Goal: Task Accomplishment & Management: Manage account settings

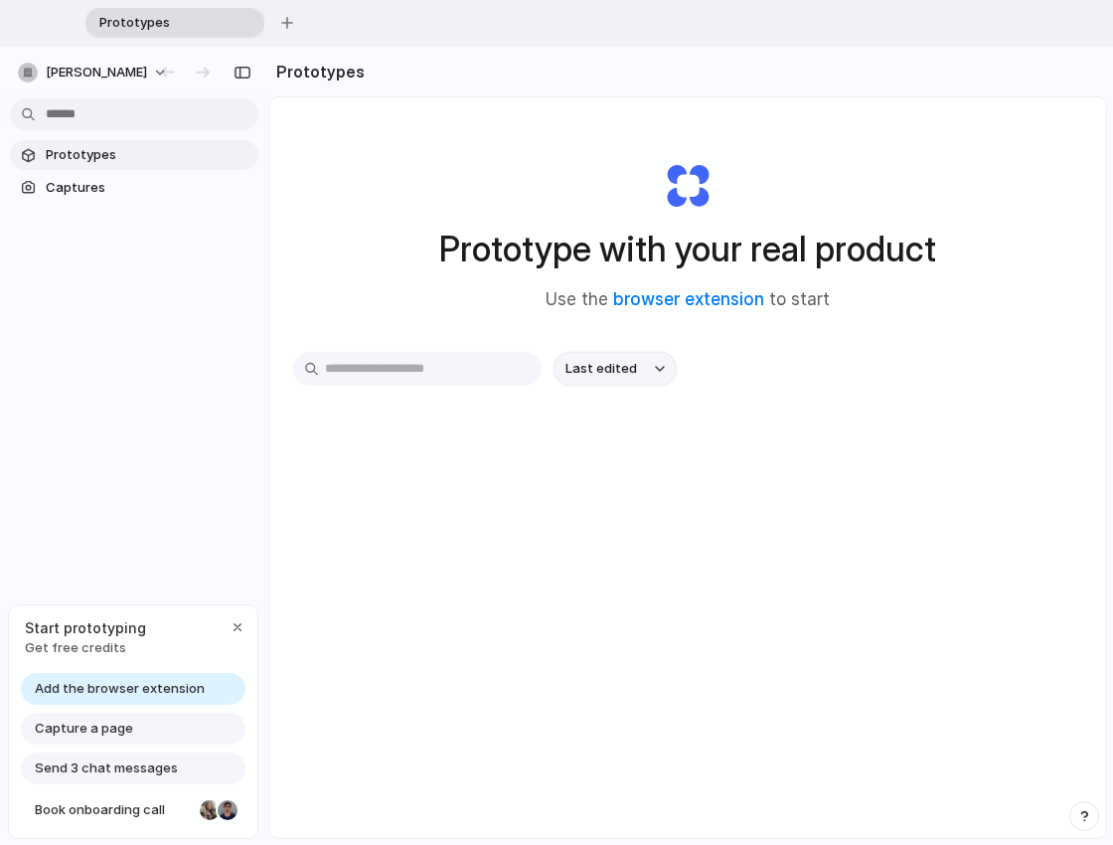
click at [656, 374] on button "Last edited" at bounding box center [615, 369] width 123 height 34
click at [657, 365] on div "Last edited Last created Alphabetical" at bounding box center [556, 422] width 1113 height 845
click at [657, 365] on div "button" at bounding box center [660, 369] width 10 height 8
click at [657, 365] on div "Last edited Last created Alphabetical" at bounding box center [556, 422] width 1113 height 845
drag, startPoint x: 819, startPoint y: 348, endPoint x: 734, endPoint y: 392, distance: 95.1
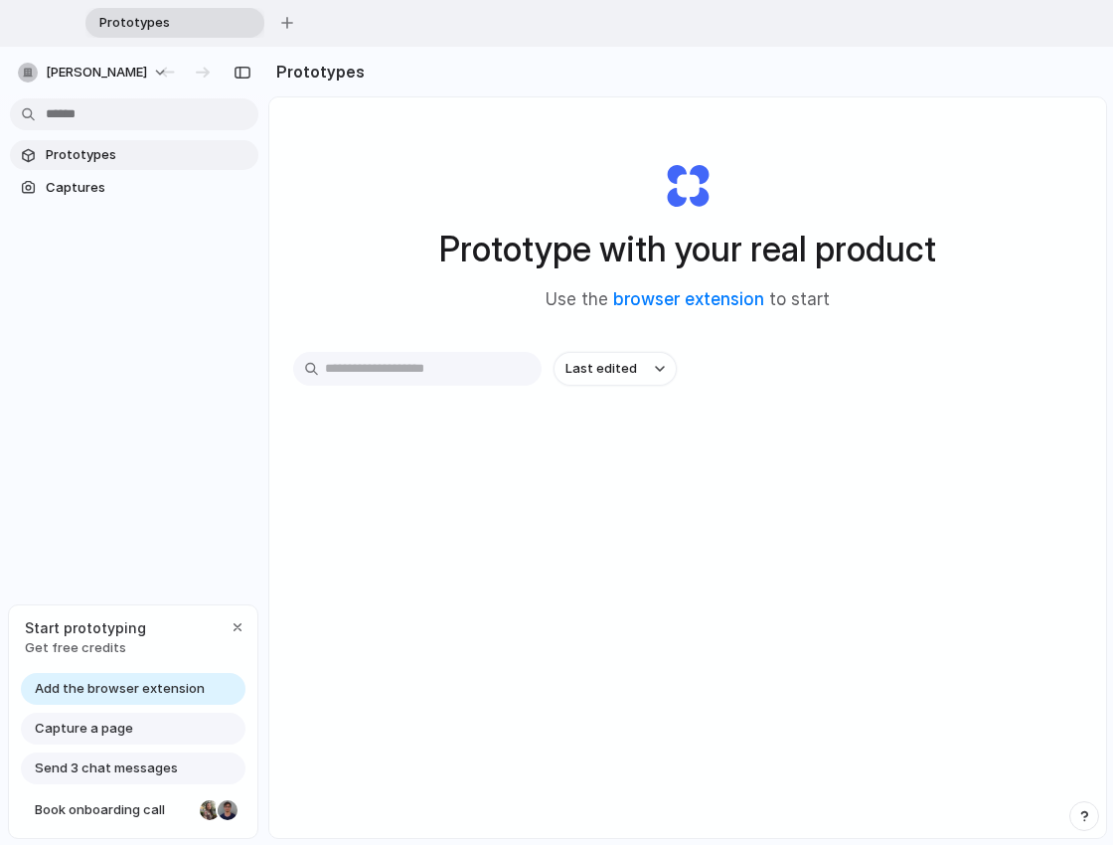
click at [815, 348] on div "Prototype with your real product Use the browser extension to start Last edited" at bounding box center [687, 543] width 837 height 892
click at [239, 626] on div "button" at bounding box center [238, 627] width 16 height 16
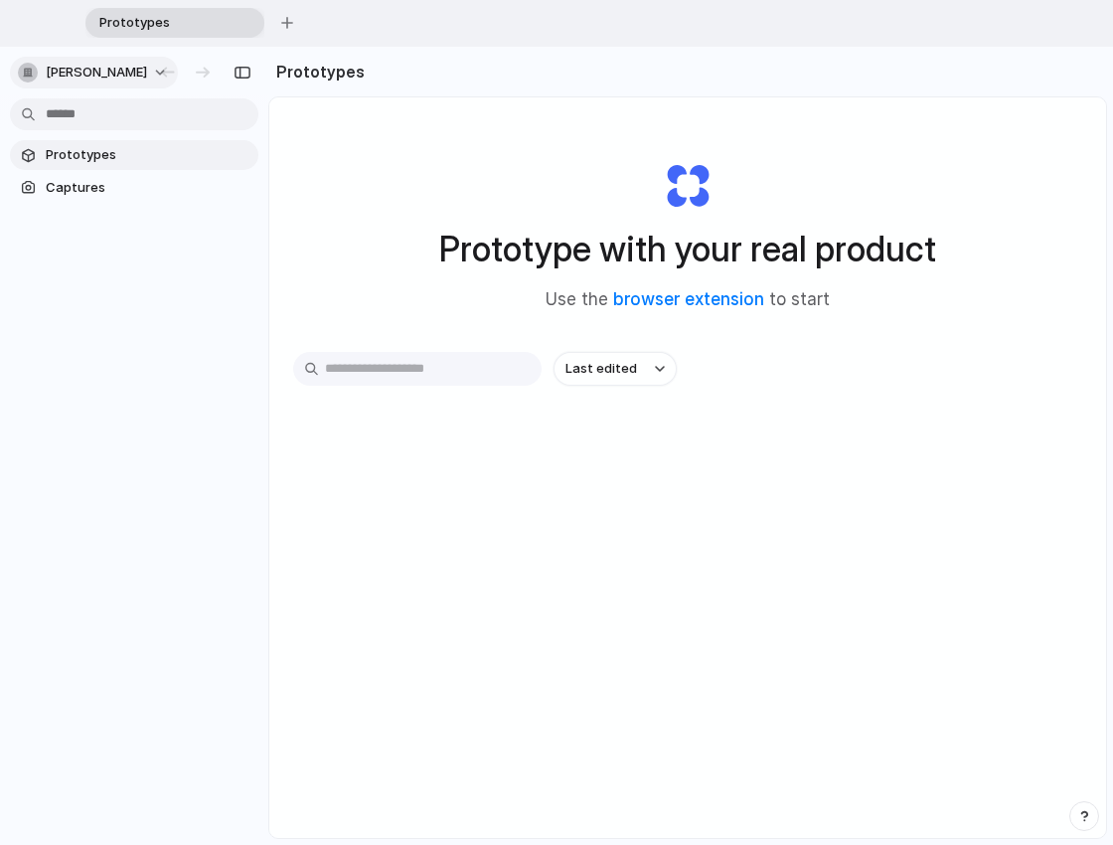
click at [75, 70] on span "[PERSON_NAME]" at bounding box center [96, 73] width 101 height 20
click at [77, 115] on span "Settings" at bounding box center [73, 117] width 55 height 20
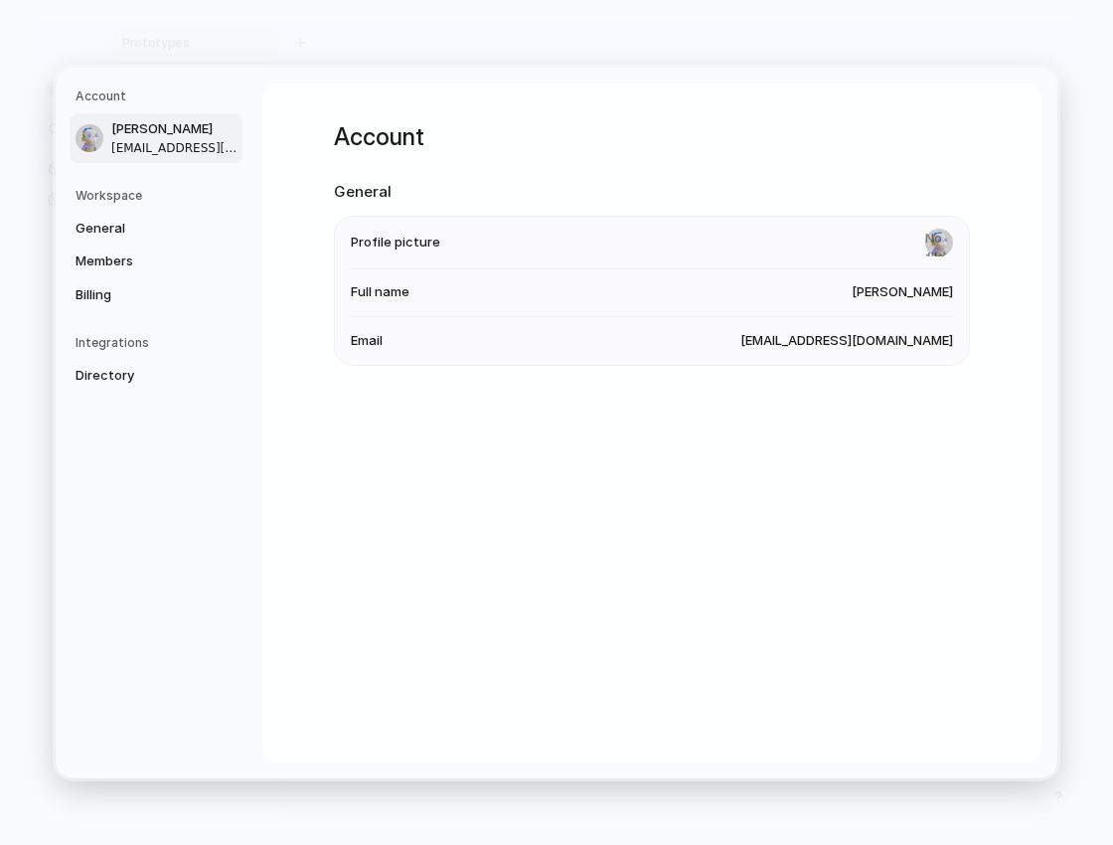
click at [122, 197] on h5 "Workspace" at bounding box center [159, 195] width 167 height 18
click at [119, 203] on h5 "Workspace" at bounding box center [159, 195] width 167 height 18
click at [108, 233] on span "General" at bounding box center [139, 228] width 127 height 20
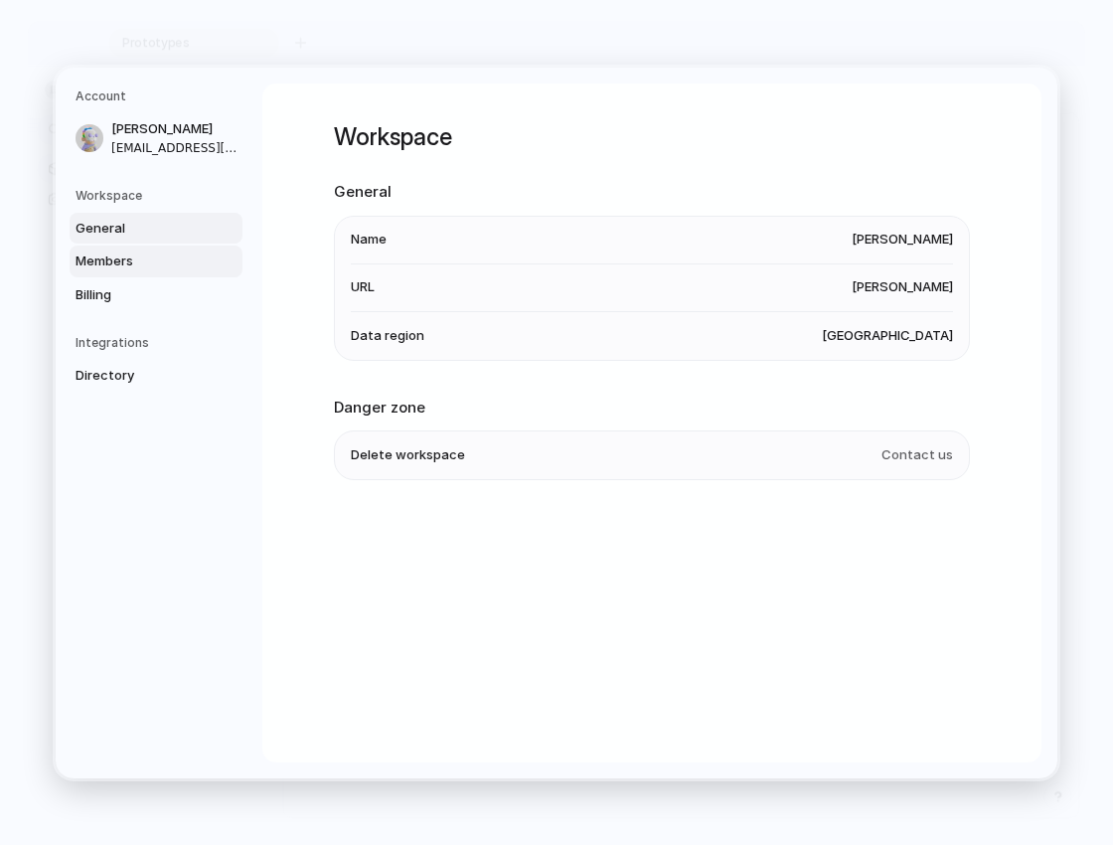
click at [108, 271] on link "Members" at bounding box center [156, 261] width 173 height 32
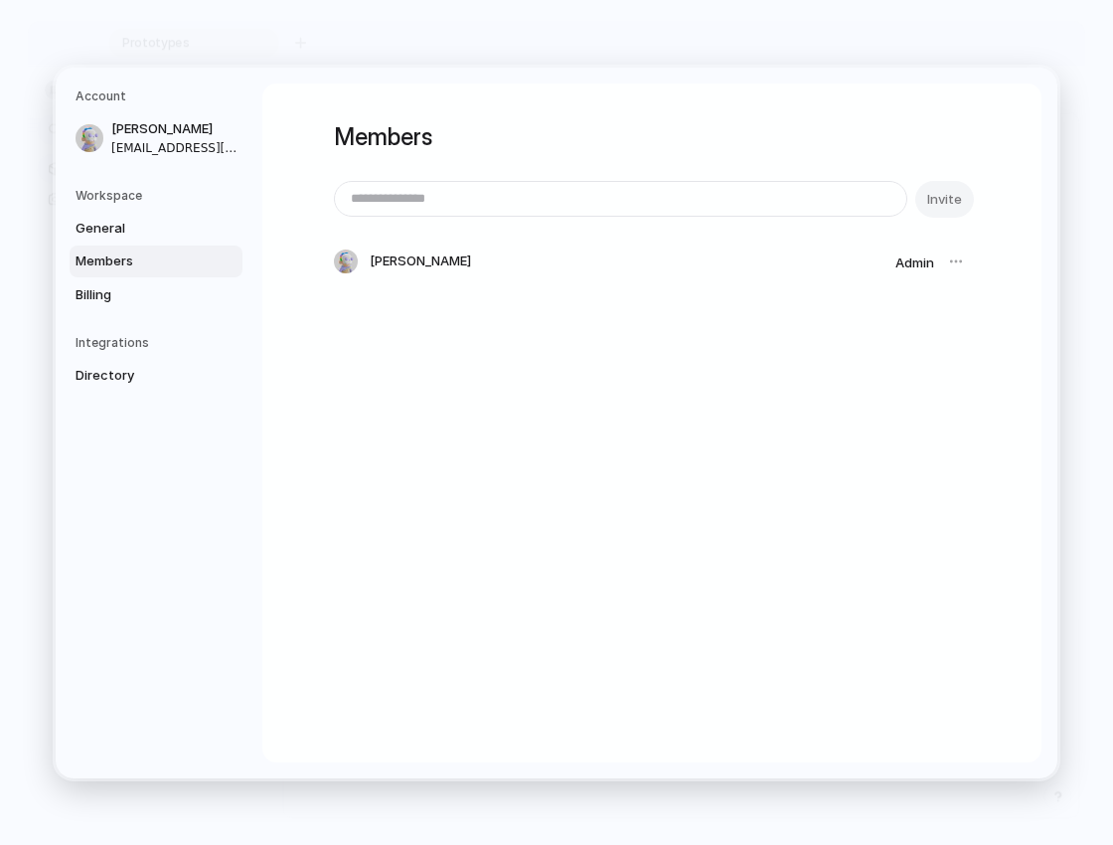
click at [122, 334] on h5 "Integrations" at bounding box center [159, 343] width 167 height 18
click at [114, 375] on span "Directory" at bounding box center [139, 376] width 127 height 20
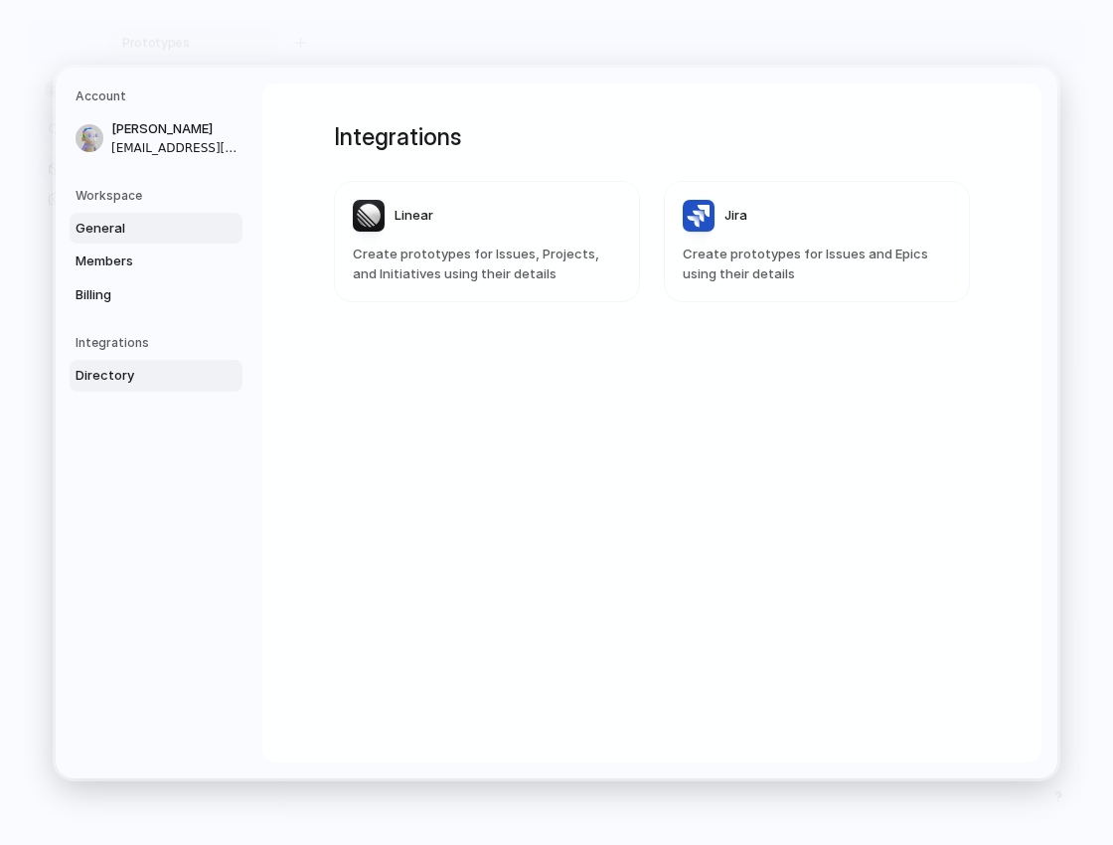
click at [112, 216] on link "General" at bounding box center [156, 228] width 173 height 32
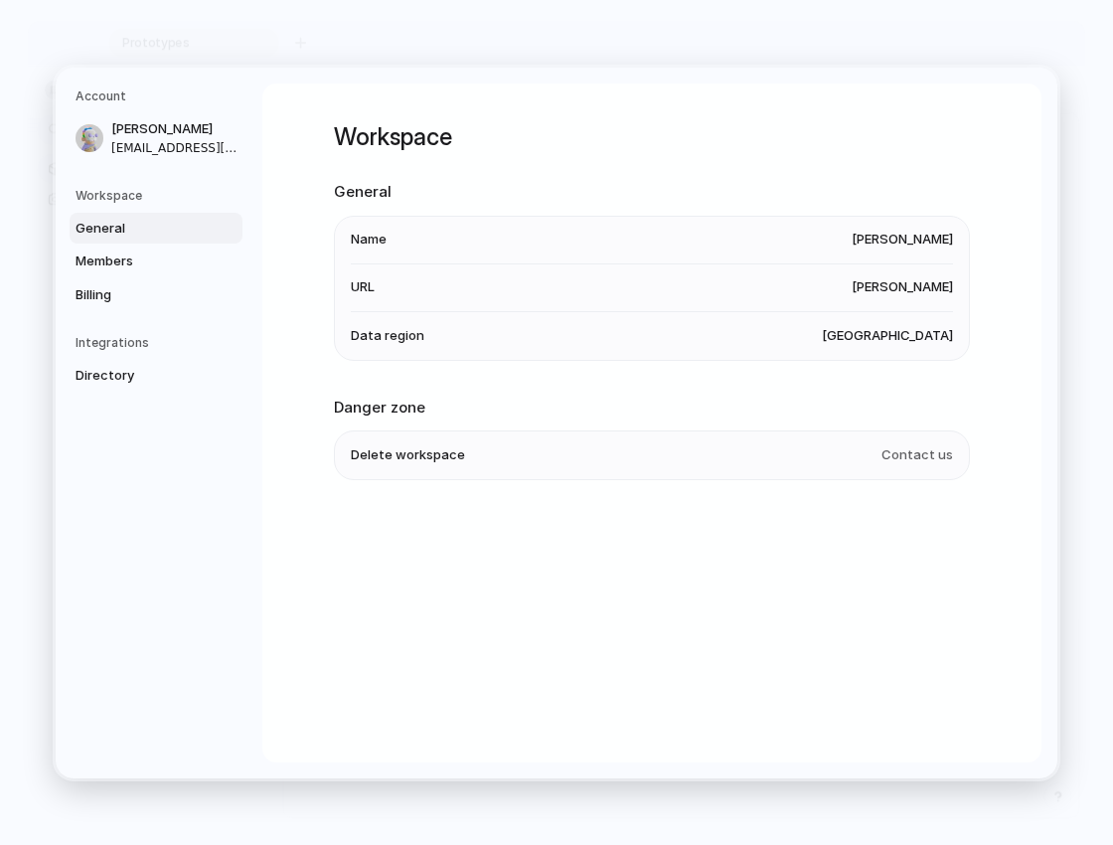
click at [111, 202] on h5 "Workspace" at bounding box center [159, 195] width 167 height 18
click at [95, 84] on nav "Account [PERSON_NAME] [EMAIL_ADDRESS][DOMAIN_NAME] Workspace General Members Bi…" at bounding box center [159, 423] width 207 height 711
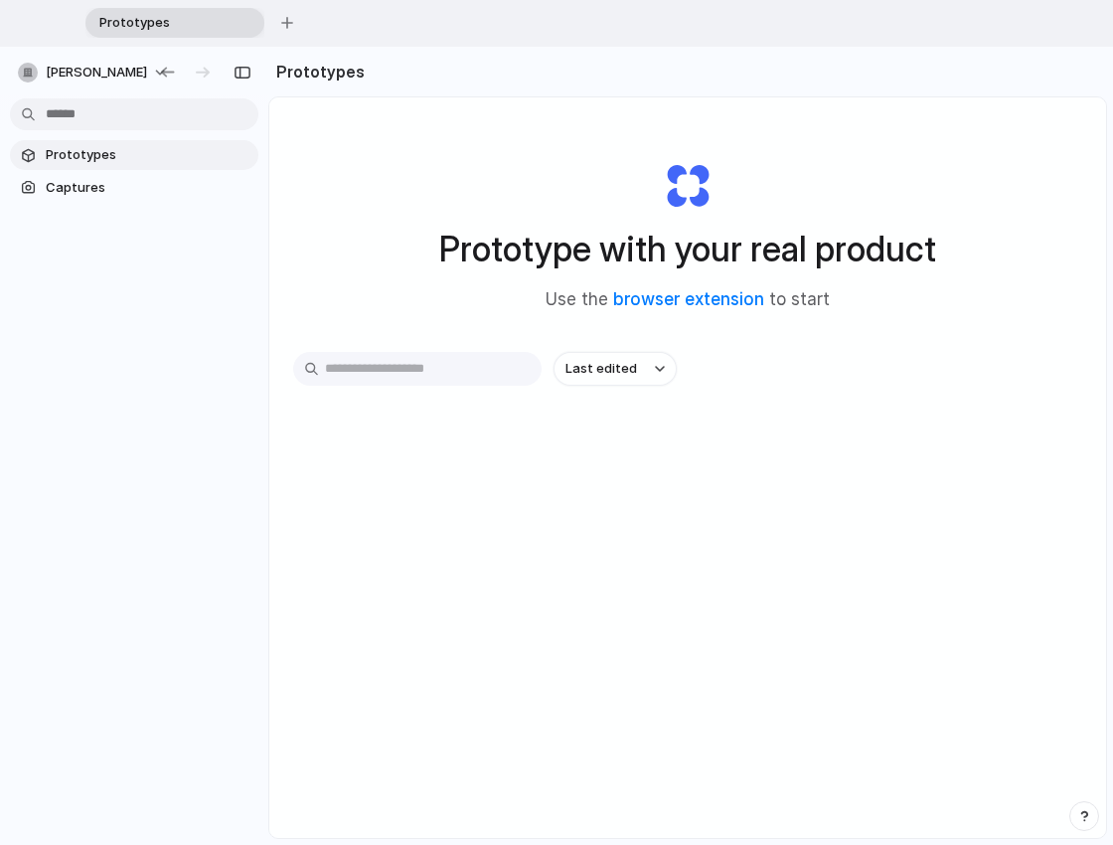
click at [86, 157] on span "Prototypes" at bounding box center [148, 155] width 205 height 20
click at [285, 22] on div "button" at bounding box center [287, 23] width 12 height 12
click at [368, 28] on span "Prototypes" at bounding box center [344, 23] width 141 height 20
click at [345, 21] on span "Prototypes" at bounding box center [344, 23] width 141 height 20
click at [427, 22] on div "button" at bounding box center [431, 23] width 14 height 14
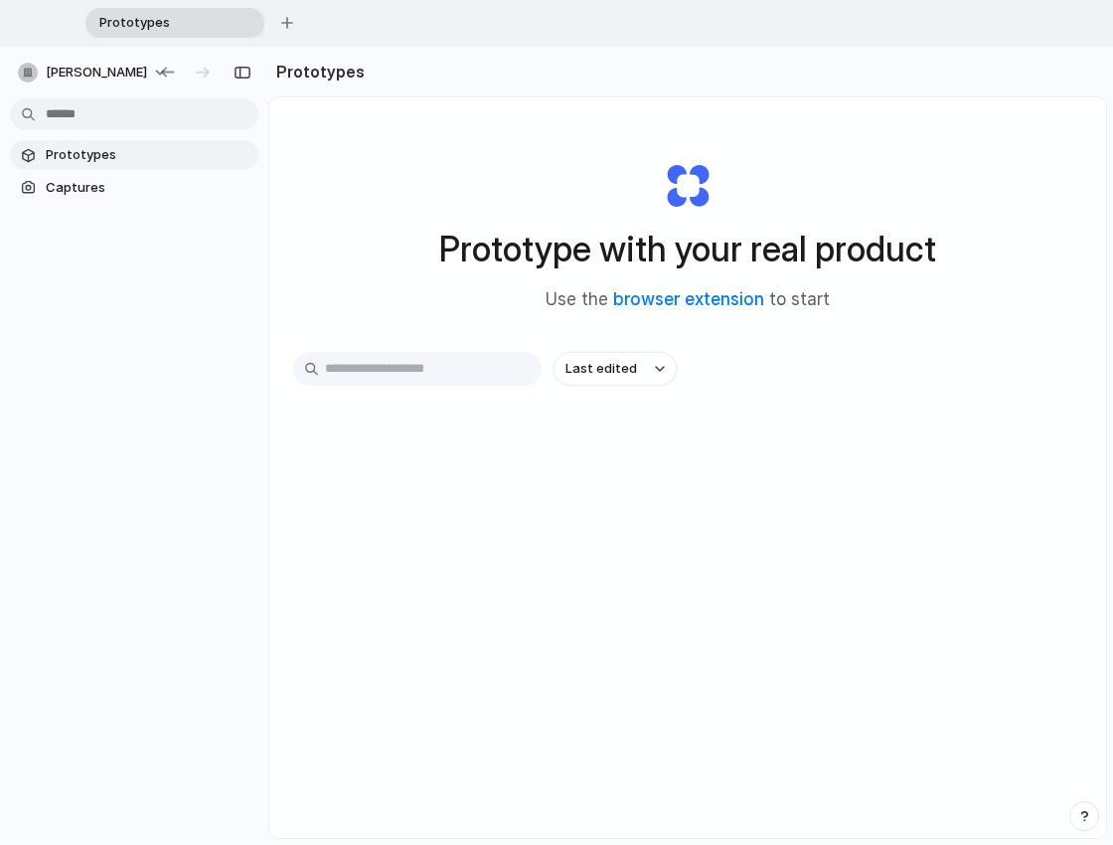
click at [453, 193] on div "Prototype with your real product Use the browser extension to start" at bounding box center [687, 228] width 789 height 215
click at [721, 298] on link "browser extension" at bounding box center [688, 299] width 151 height 20
